Goal: Task Accomplishment & Management: Use online tool/utility

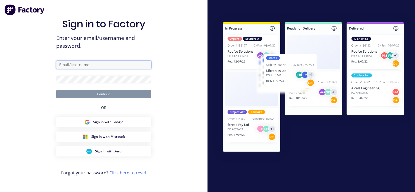
type input "[PERSON_NAME][EMAIL_ADDRESS][DOMAIN_NAME]"
click at [116, 97] on button "Continue" at bounding box center [103, 94] width 95 height 8
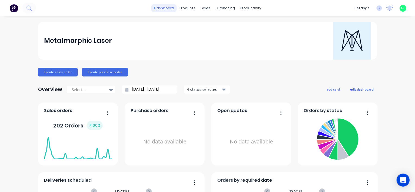
click at [164, 9] on link "dashboard" at bounding box center [164, 8] width 26 height 8
click at [163, 7] on link "dashboard" at bounding box center [164, 8] width 26 height 8
click at [189, 8] on div "products" at bounding box center [187, 8] width 21 height 8
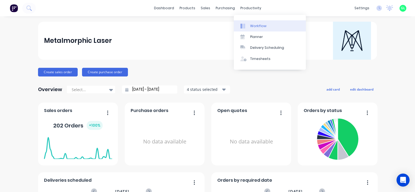
click at [249, 24] on link "Workflow" at bounding box center [270, 25] width 72 height 11
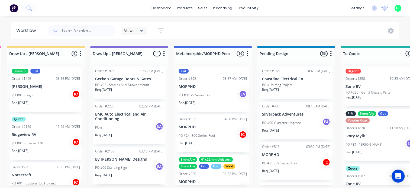
drag, startPoint x: 202, startPoint y: 103, endPoint x: 244, endPoint y: 100, distance: 42.7
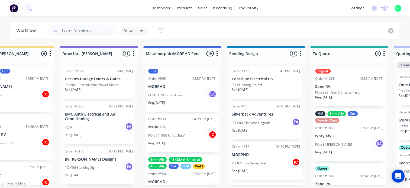
drag, startPoint x: 271, startPoint y: 100, endPoint x: 288, endPoint y: 99, distance: 17.1
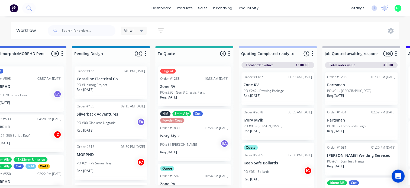
scroll to position [0, 712]
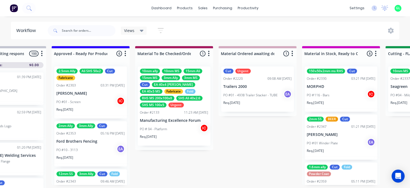
drag, startPoint x: 288, startPoint y: 98, endPoint x: 356, endPoint y: 87, distance: 69.3
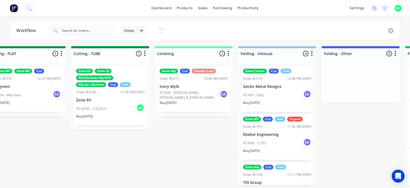
drag, startPoint x: 241, startPoint y: 64, endPoint x: 258, endPoint y: 66, distance: 17.5
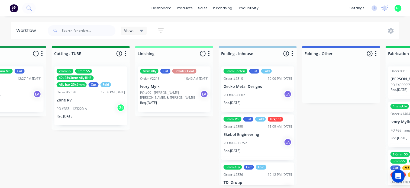
scroll to position [0, 1125]
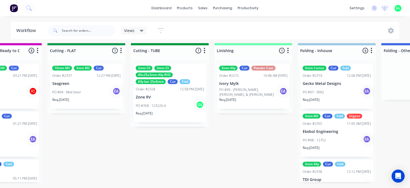
drag, startPoint x: 167, startPoint y: 99, endPoint x: 142, endPoint y: 106, distance: 26.1
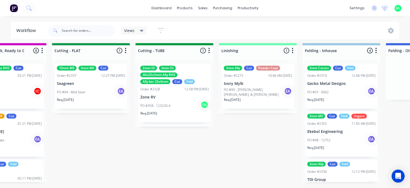
click at [84, 93] on div "PO #04 - Mild Steel EA" at bounding box center [91, 92] width 68 height 10
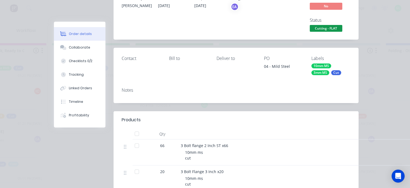
scroll to position [0, 0]
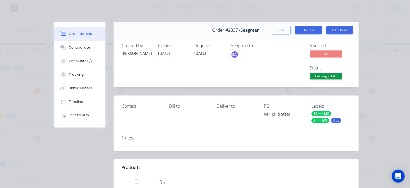
click at [298, 28] on button "Options" at bounding box center [308, 30] width 27 height 9
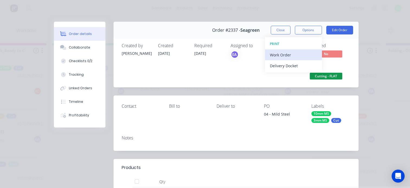
click at [291, 54] on div "Work Order" at bounding box center [293, 55] width 47 height 8
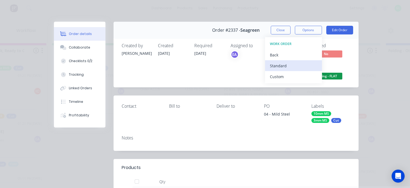
click at [291, 63] on div "Standard" at bounding box center [293, 66] width 47 height 8
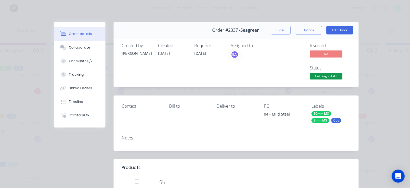
scroll to position [136, 0]
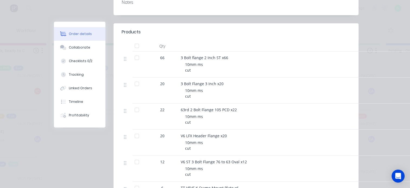
click at [135, 57] on div at bounding box center [137, 57] width 11 height 11
click at [76, 63] on button "Checklists 0/2" at bounding box center [80, 61] width 52 height 14
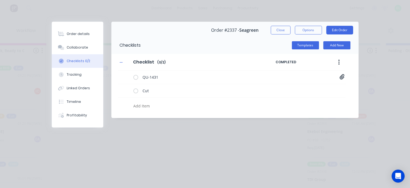
scroll to position [0, 0]
click at [135, 78] on label at bounding box center [135, 77] width 5 height 6
click at [0, 0] on input "checkbox" at bounding box center [0, 0] width 0 height 0
click at [135, 78] on label at bounding box center [135, 77] width 5 height 6
click at [0, 0] on input "checkbox" at bounding box center [0, 0] width 0 height 0
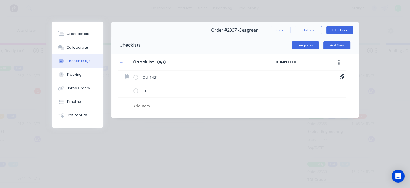
click at [135, 78] on label at bounding box center [135, 77] width 5 height 6
click at [0, 0] on input "checkbox" at bounding box center [0, 0] width 0 height 0
click at [135, 78] on label at bounding box center [135, 77] width 5 height 6
click at [0, 0] on input "checkbox" at bounding box center [0, 0] width 0 height 0
click at [128, 78] on icon at bounding box center [126, 76] width 7 height 7
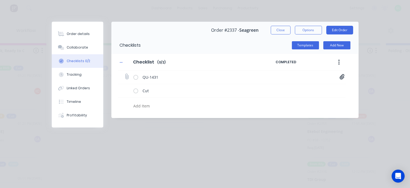
click at [125, 74] on input "file" at bounding box center [125, 74] width 0 height 0
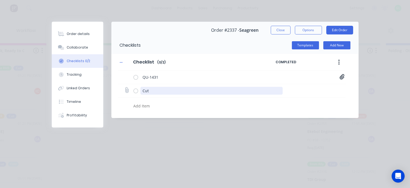
click at [169, 93] on textarea "Cut" at bounding box center [212, 91] width 142 height 8
click at [169, 92] on textarea "Cut" at bounding box center [212, 91] width 142 height 8
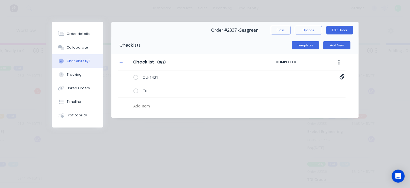
click at [212, 64] on div "Checklist Checklist Enter Checklist name ( 0 / 2 )" at bounding box center [197, 62] width 158 height 10
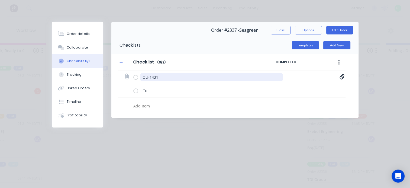
drag, startPoint x: 171, startPoint y: 79, endPoint x: 161, endPoint y: 77, distance: 10.2
click at [161, 77] on textarea "QU-1431" at bounding box center [212, 77] width 142 height 8
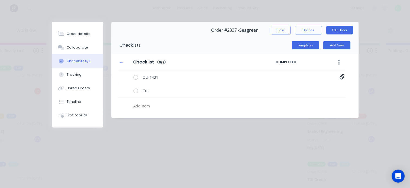
click at [281, 28] on button "Close" at bounding box center [281, 30] width 20 height 9
type textarea "x"
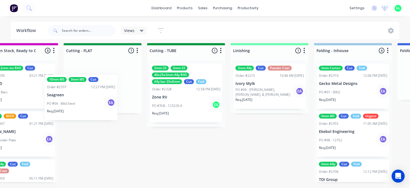
scroll to position [5, 1023]
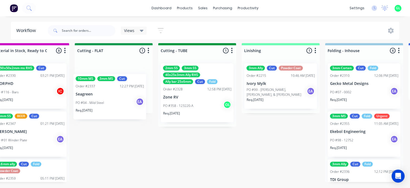
drag, startPoint x: 91, startPoint y: 88, endPoint x: 113, endPoint y: 101, distance: 25.2
click at [113, 101] on div "10mm MS 3mm MS Cut Order #2337 12:27 PM [DATE] Seagreen PO #04 - Mild Steel EA …" at bounding box center [114, 86] width 78 height 54
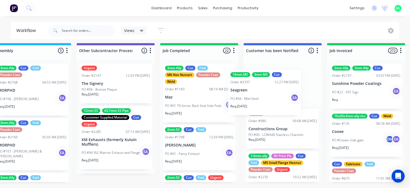
scroll to position [5, 1694]
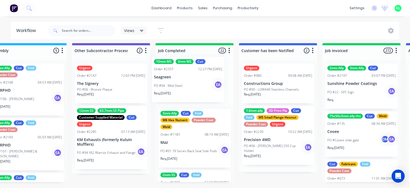
drag, startPoint x: 103, startPoint y: 84, endPoint x: 181, endPoint y: 80, distance: 78.2
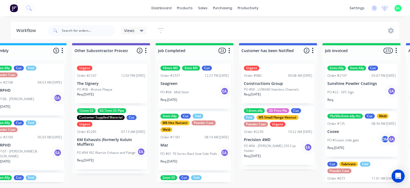
click at [192, 83] on div "10mm MS 3mm MS Cut Order #2337 12:27 PM [DATE] Seagreen PO #04 - Mild Steel EA …" at bounding box center [194, 85] width 73 height 45
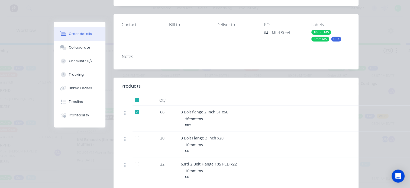
scroll to position [163, 0]
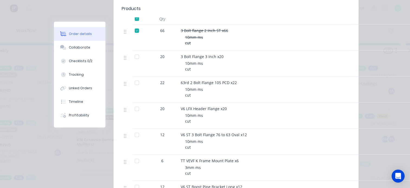
click at [136, 58] on div at bounding box center [137, 56] width 11 height 11
click at [135, 85] on div at bounding box center [137, 82] width 11 height 11
click at [137, 110] on div at bounding box center [137, 108] width 11 height 11
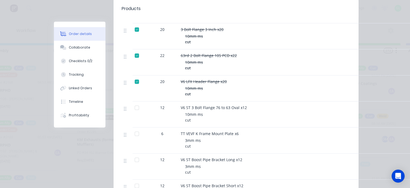
scroll to position [217, 0]
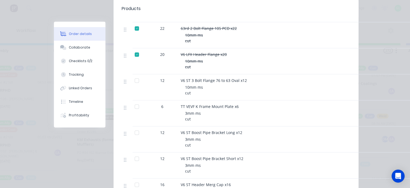
click at [133, 82] on div at bounding box center [137, 80] width 11 height 11
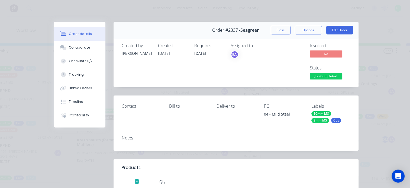
scroll to position [0, 1694]
click at [276, 32] on button "Close" at bounding box center [281, 30] width 20 height 9
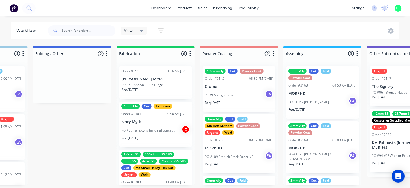
scroll to position [0, 1634]
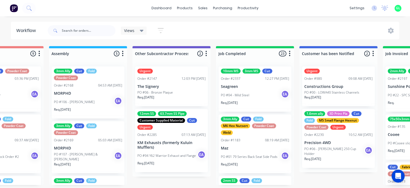
drag, startPoint x: 288, startPoint y: 86, endPoint x: 372, endPoint y: 79, distance: 84.4
